Goal: Navigation & Orientation: Find specific page/section

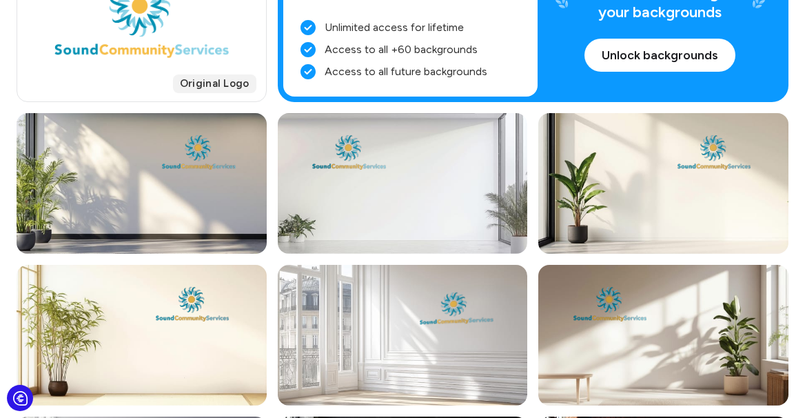
scroll to position [272, 0]
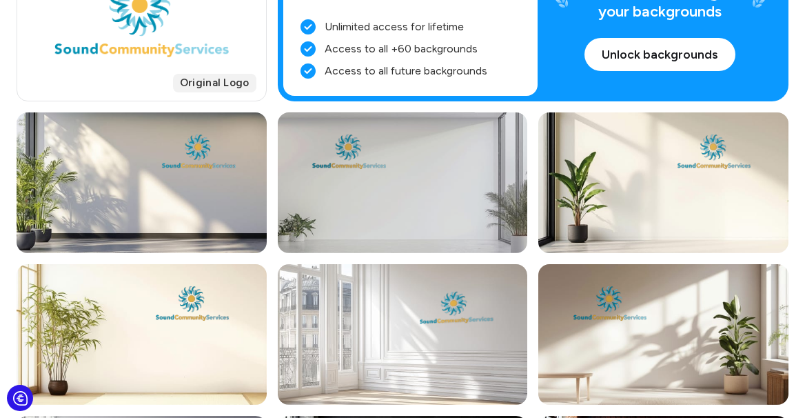
click at [375, 187] on div at bounding box center [403, 182] width 250 height 141
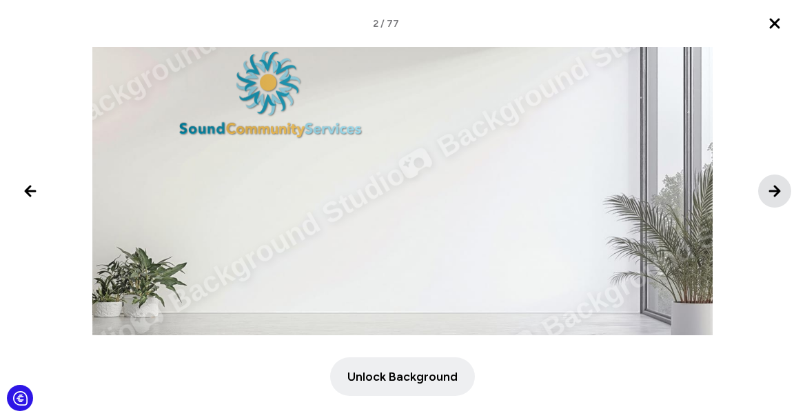
click at [775, 190] on icon "Next image" at bounding box center [775, 191] width 17 height 17
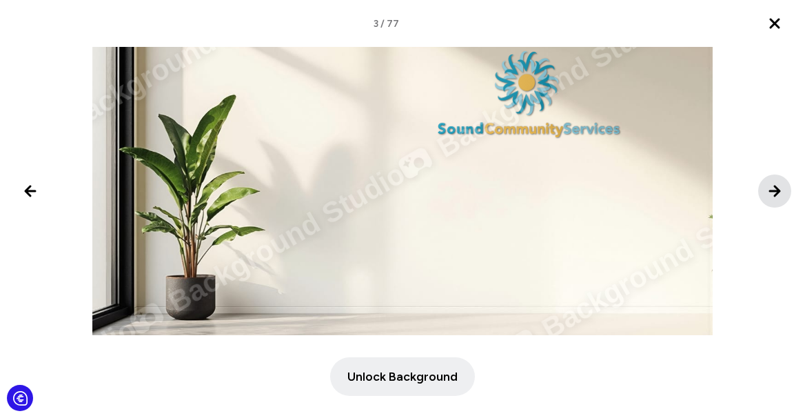
click at [775, 190] on icon "Next image" at bounding box center [775, 191] width 17 height 17
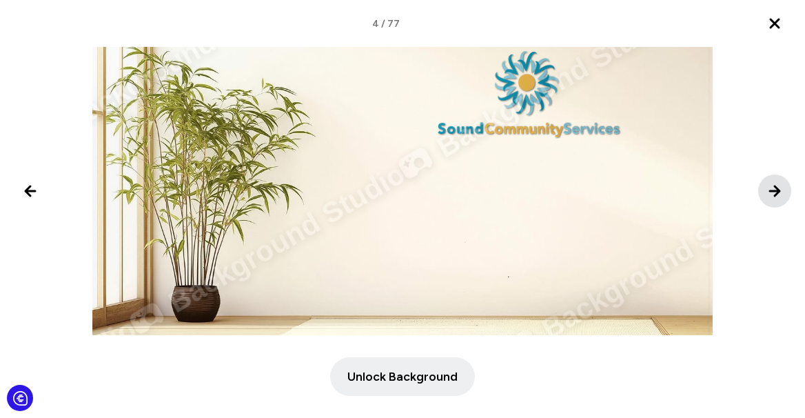
click at [775, 190] on icon "Next image" at bounding box center [775, 191] width 17 height 17
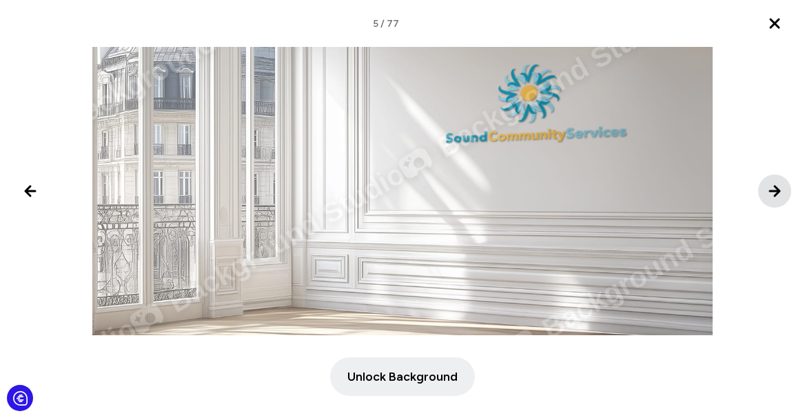
click at [775, 190] on icon "Next image" at bounding box center [775, 191] width 17 height 17
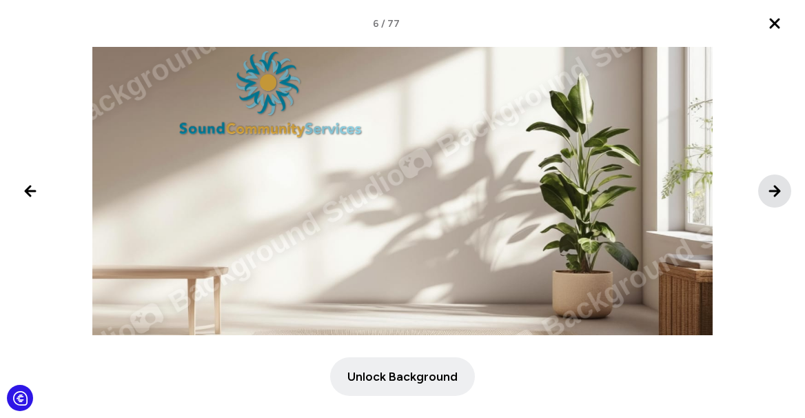
click at [775, 190] on icon "Next image" at bounding box center [775, 191] width 17 height 17
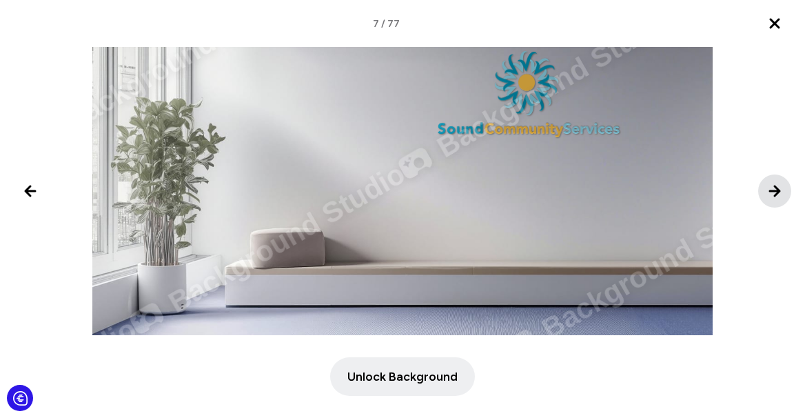
click at [775, 190] on icon "Next image" at bounding box center [775, 191] width 17 height 17
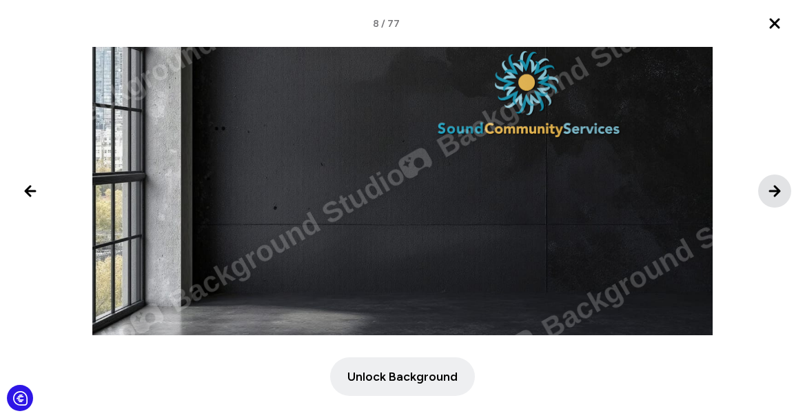
click at [775, 190] on icon "Next image" at bounding box center [775, 191] width 17 height 17
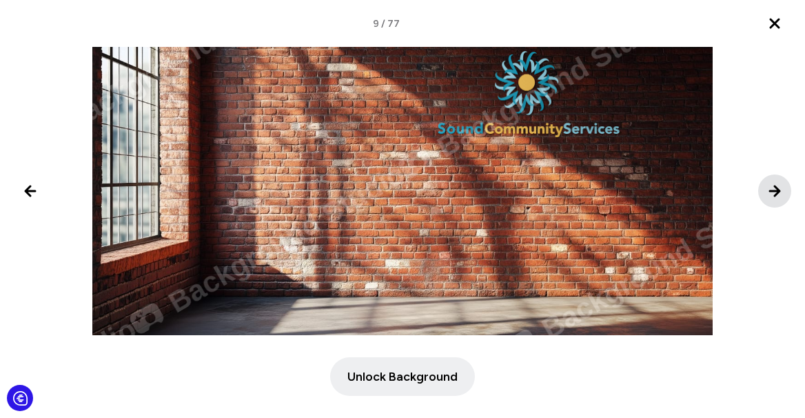
click at [775, 190] on icon "Next image" at bounding box center [775, 191] width 17 height 17
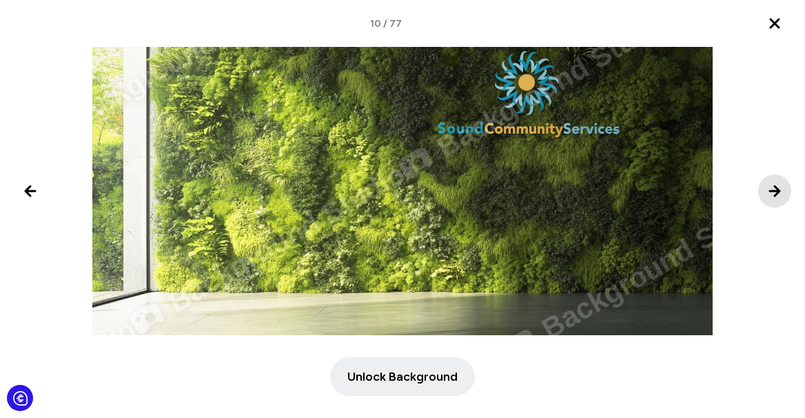
click at [775, 190] on icon "Next image" at bounding box center [775, 191] width 17 height 17
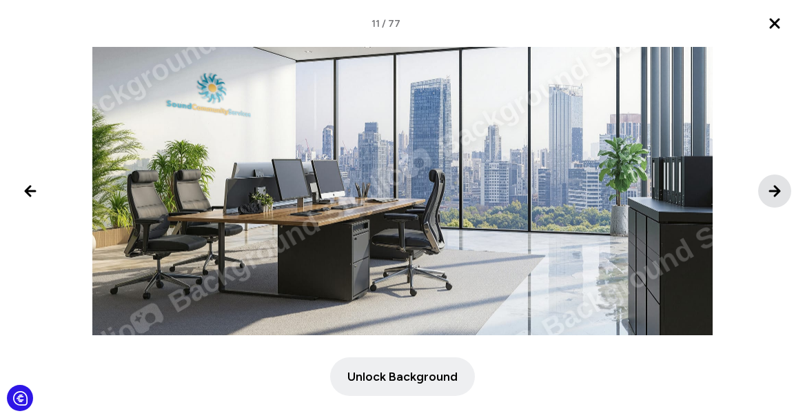
click at [775, 190] on icon "Next image" at bounding box center [775, 191] width 17 height 17
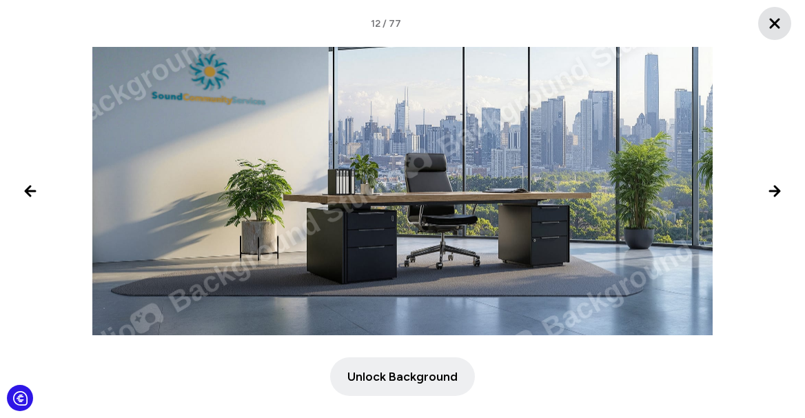
click at [778, 27] on icon "Close lightbox" at bounding box center [775, 23] width 8 height 8
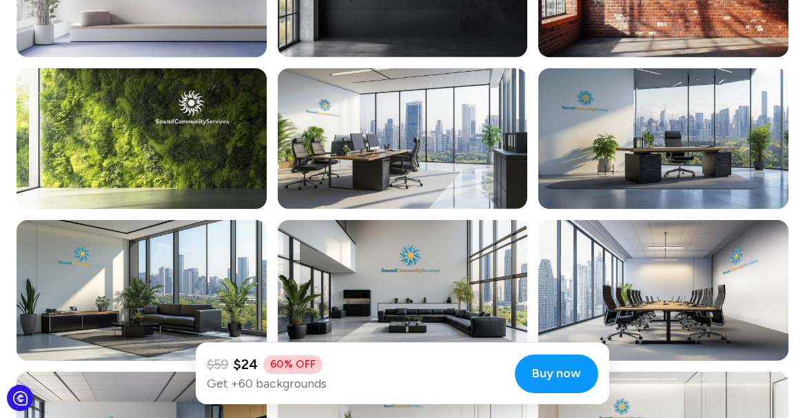
scroll to position [773, 0]
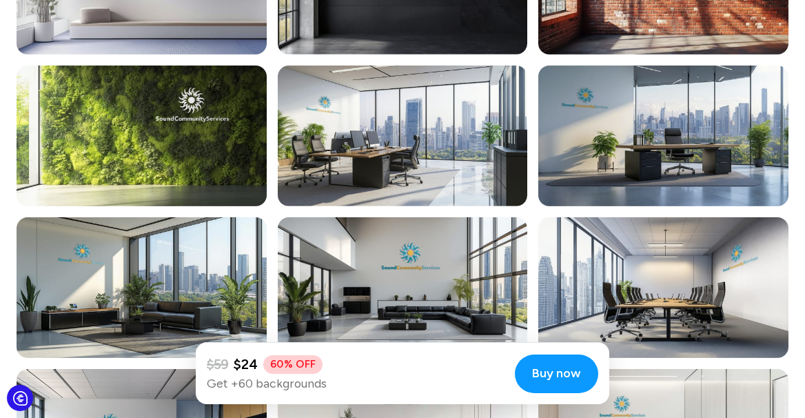
click at [678, 180] on div at bounding box center [663, 135] width 250 height 141
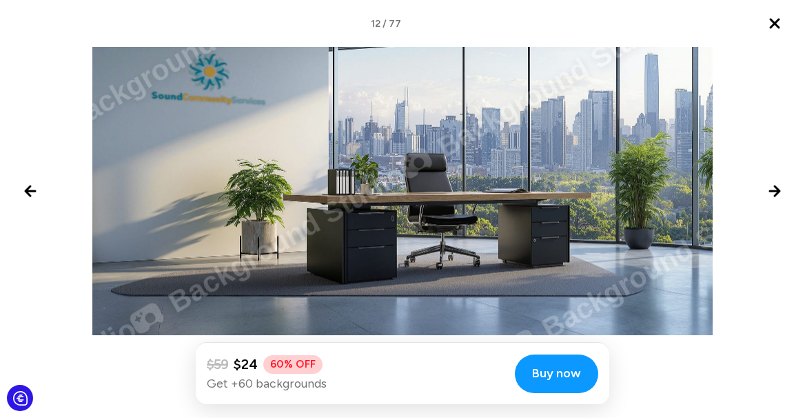
click at [375, 125] on div "Background Studio Background Studio Background Studio Background Studio Backgro…" at bounding box center [402, 171] width 620 height 349
